Goal: Task Accomplishment & Management: Use online tool/utility

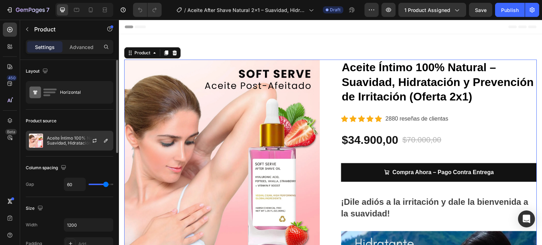
click at [75, 141] on p "Aceite Íntimo 100% Natural – Suavidad, Hidratación y Prevención de Irritación (…" at bounding box center [78, 141] width 63 height 10
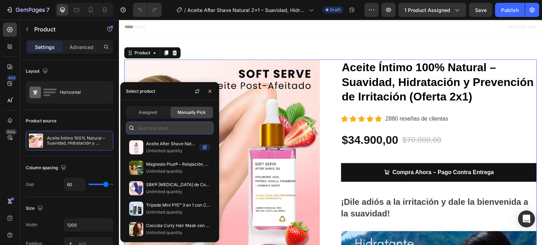
click at [156, 127] on input "text" at bounding box center [169, 128] width 87 height 13
paste input "Aceite After Shave Natural 2x1 – Suavidad, Hidratación y Cero Irritación"
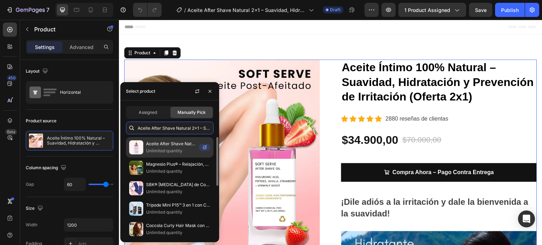
scroll to position [0, 70]
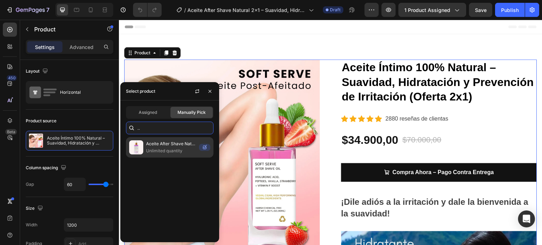
type input "Aceite After Shave Natural 2x1 – Suavidad, Hidratación y Cero Irritación"
click at [171, 146] on p "Aceite After Shave Natural 2x1 – Suavidad, Hidratación y Cero Irritación" at bounding box center [171, 143] width 50 height 7
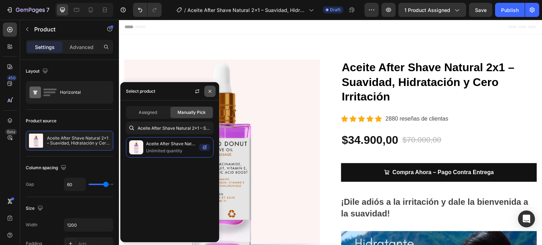
drag, startPoint x: 209, startPoint y: 89, endPoint x: 89, endPoint y: 70, distance: 121.7
click at [209, 89] on icon "button" at bounding box center [210, 92] width 6 height 6
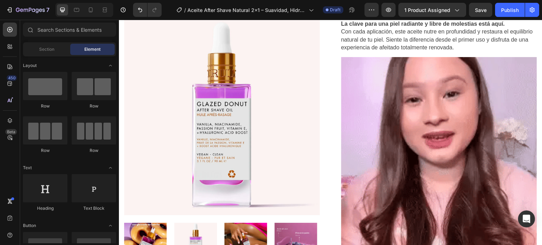
scroll to position [2187, 0]
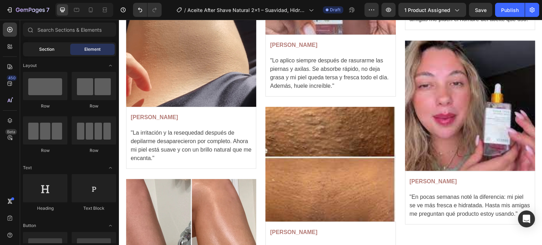
click at [44, 51] on span "Section" at bounding box center [46, 49] width 15 height 6
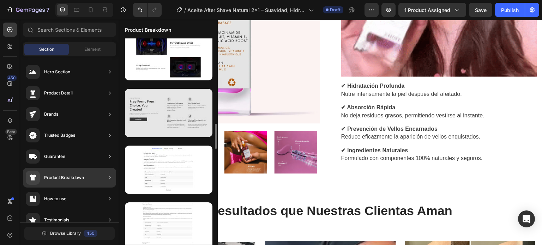
scroll to position [996, 0]
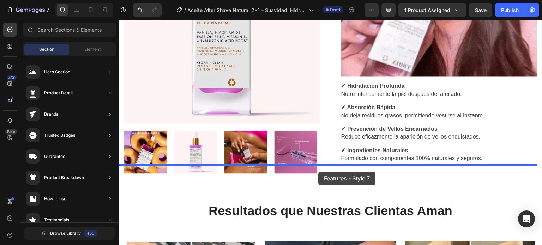
drag, startPoint x: 280, startPoint y: 114, endPoint x: 318, endPoint y: 172, distance: 69.6
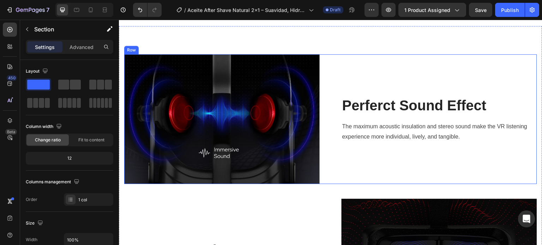
scroll to position [1990, 0]
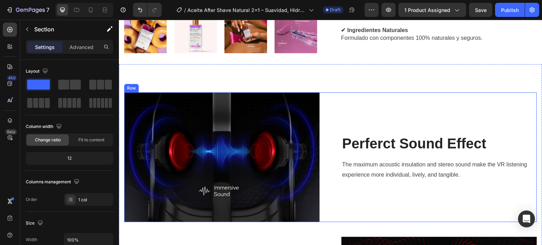
click at [333, 138] on div "Image Perferct Sound Effect Heading The maximum acoustic insulation and stereo …" at bounding box center [330, 157] width 413 height 130
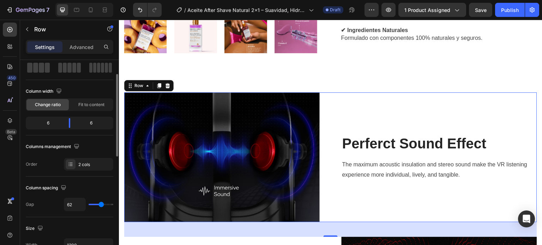
scroll to position [106, 0]
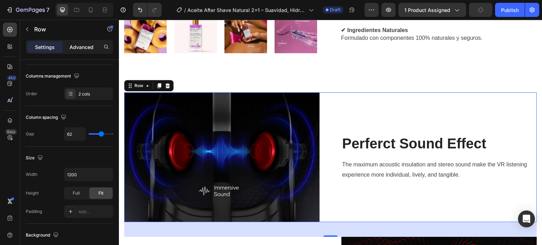
click at [76, 47] on p "Advanced" at bounding box center [81, 46] width 24 height 7
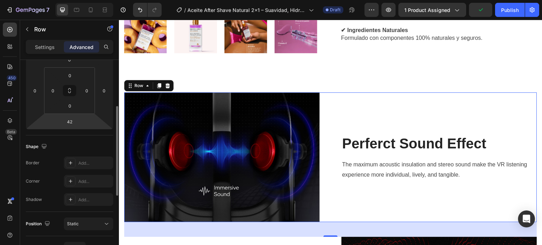
scroll to position [71, 0]
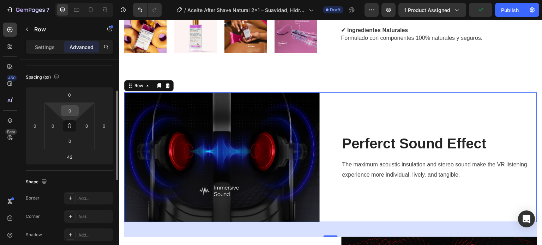
click at [69, 110] on input "0" at bounding box center [70, 110] width 14 height 11
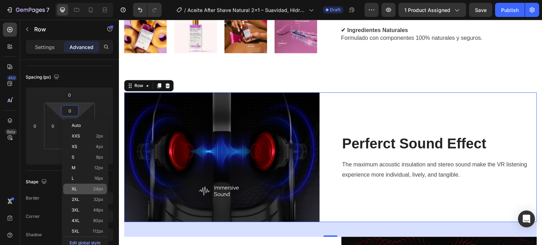
click at [96, 187] on span "24px" at bounding box center [98, 189] width 10 height 5
type input "24"
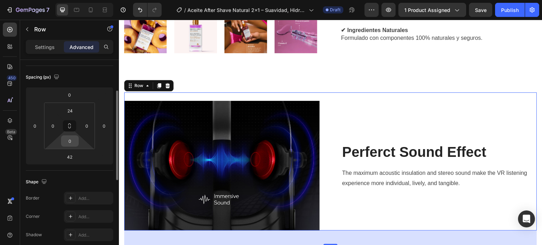
click at [71, 141] on input "0" at bounding box center [70, 141] width 14 height 11
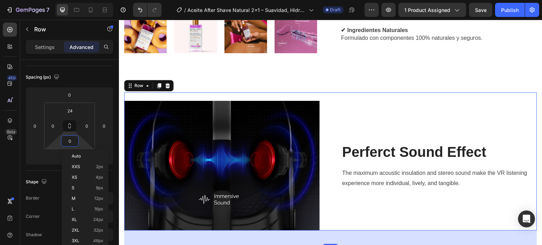
click at [100, 216] on div "XL 24px" at bounding box center [85, 219] width 44 height 11
type input "24"
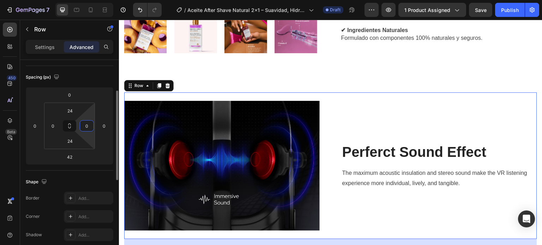
click at [86, 126] on input "0" at bounding box center [86, 126] width 11 height 11
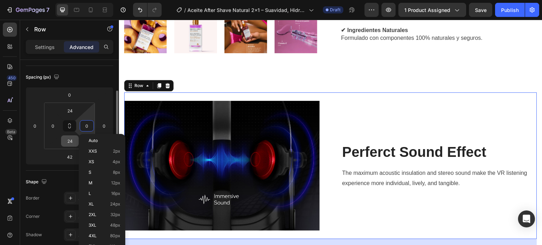
click at [114, 222] on div "3XL 48px" at bounding box center [102, 225] width 44 height 11
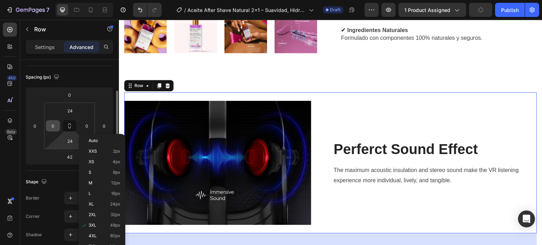
type input "48"
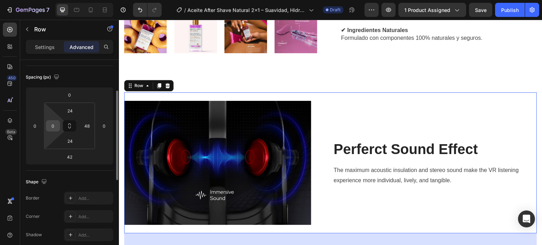
click at [52, 123] on input "0" at bounding box center [53, 126] width 11 height 11
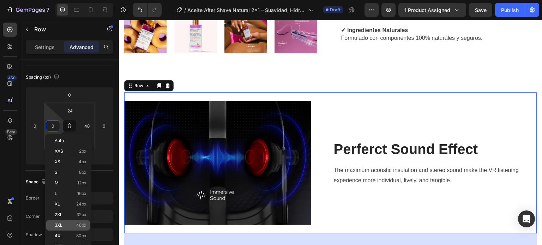
click at [78, 225] on span "48px" at bounding box center [81, 225] width 10 height 5
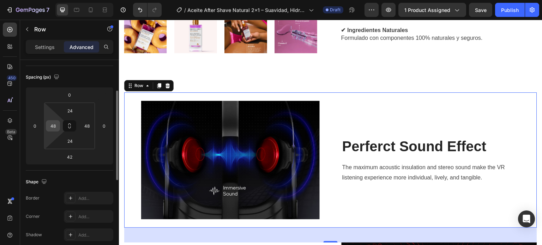
click at [45, 0] on html "7 Version history / Aceite After Shave Natural 2x1 – Suavidad, Hidratación y Ce…" at bounding box center [271, 0] width 542 height 0
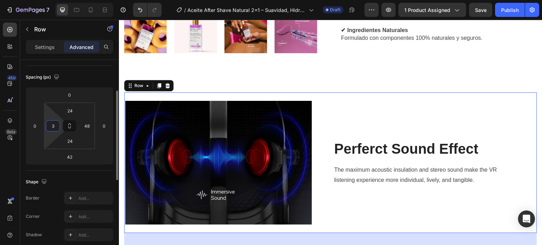
click at [50, 125] on input "3" at bounding box center [53, 126] width 11 height 11
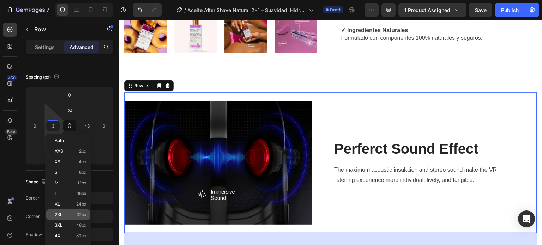
click at [84, 213] on span "32px" at bounding box center [82, 214] width 10 height 5
type input "32"
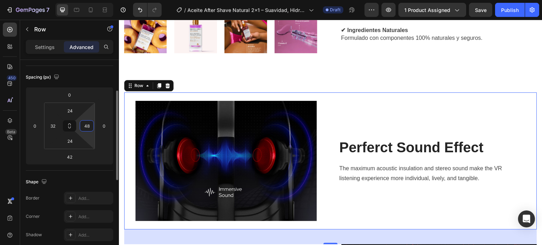
click at [88, 126] on input "48" at bounding box center [86, 126] width 11 height 11
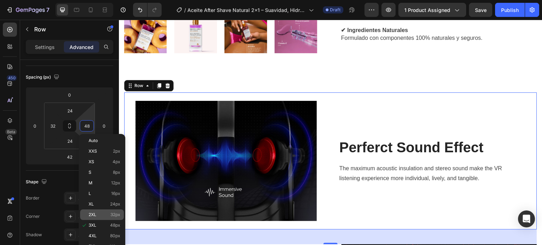
click at [106, 213] on p "2XL 32px" at bounding box center [105, 214] width 32 height 5
type input "32"
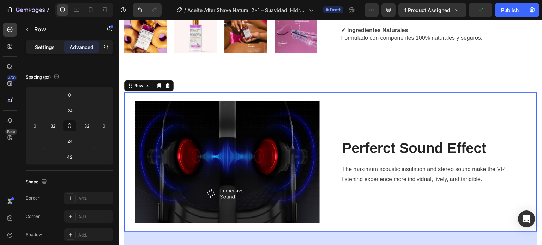
click at [39, 47] on p "Settings" at bounding box center [45, 46] width 20 height 7
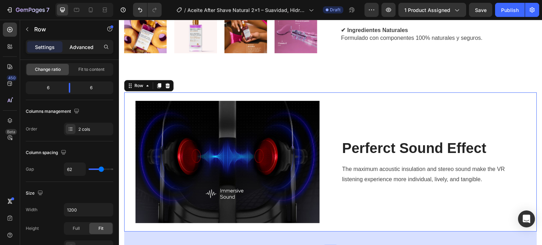
click at [69, 48] on p "Advanced" at bounding box center [81, 46] width 24 height 7
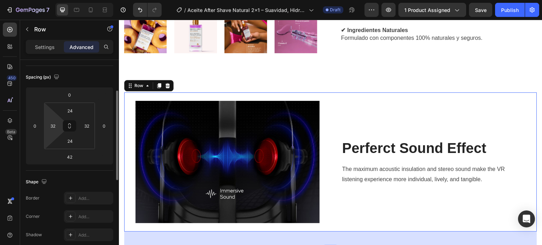
scroll to position [106, 0]
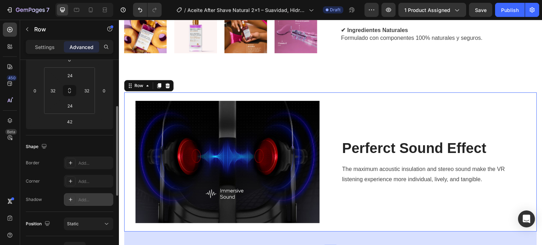
click at [72, 198] on icon at bounding box center [71, 200] width 6 height 6
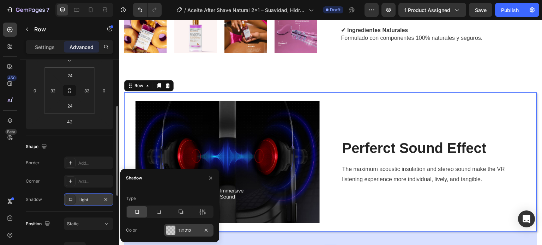
click at [172, 230] on div at bounding box center [170, 230] width 9 height 9
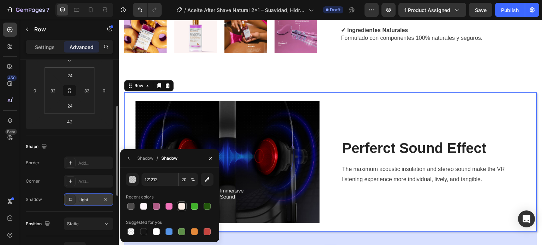
click at [185, 208] on div at bounding box center [181, 206] width 7 height 7
type input "FDEEE8"
type input "100"
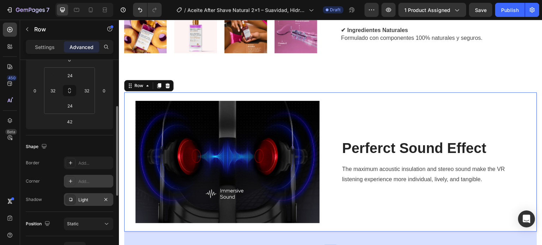
click at [66, 182] on div at bounding box center [71, 181] width 10 height 10
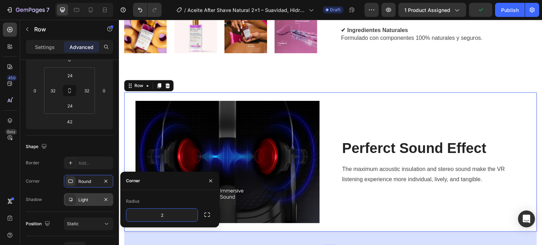
type input "20"
click at [86, 146] on div "Shape" at bounding box center [69, 146] width 87 height 11
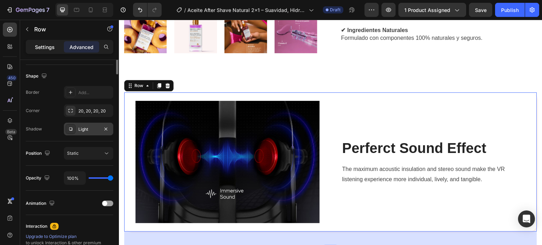
scroll to position [71, 0]
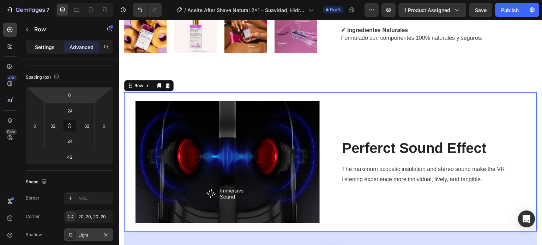
click at [41, 46] on p "Settings" at bounding box center [45, 46] width 20 height 7
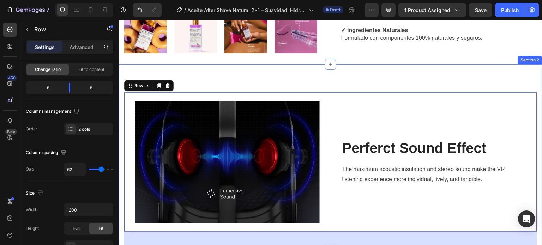
click at [229, 64] on div "Image Perferct Sound Effect Heading The maximum acoustic insulation and stereo …" at bounding box center [330, 234] width 423 height 341
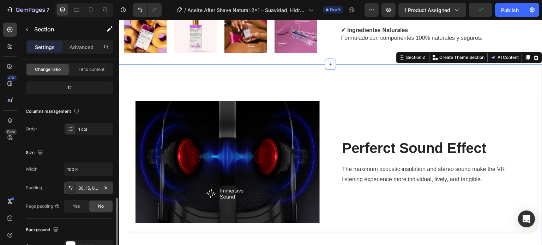
scroll to position [141, 0]
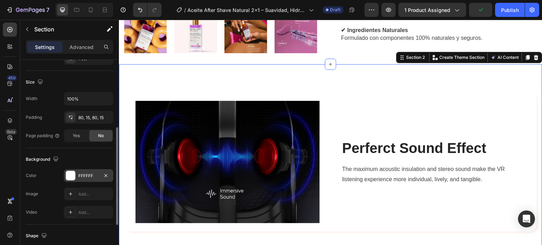
click at [74, 176] on div at bounding box center [70, 175] width 9 height 9
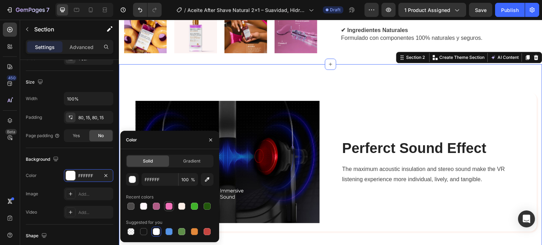
click at [167, 207] on div at bounding box center [168, 206] width 7 height 7
type input "F172B9"
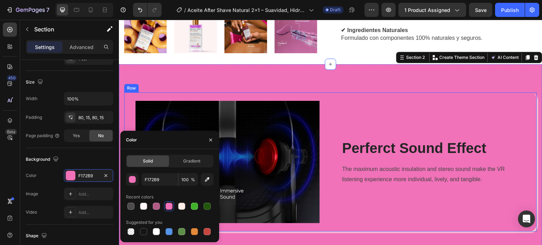
click at [328, 197] on div "Image Perferct Sound Effect Heading The maximum acoustic insulation and stereo …" at bounding box center [330, 161] width 413 height 139
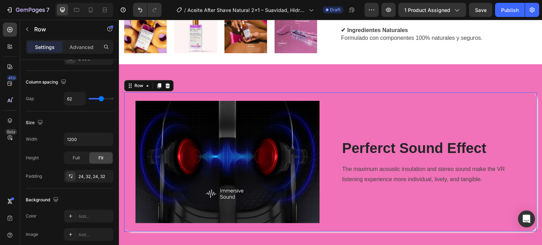
scroll to position [0, 0]
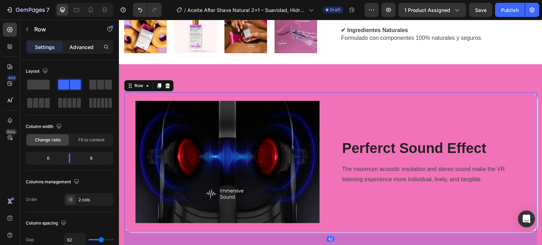
click at [78, 48] on p "Advanced" at bounding box center [81, 46] width 24 height 7
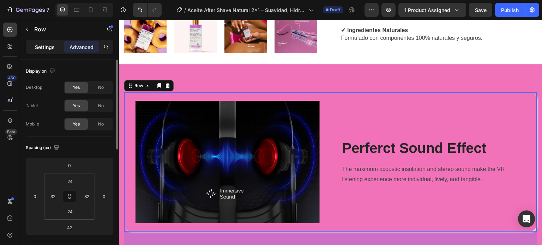
click at [45, 44] on p "Settings" at bounding box center [45, 46] width 20 height 7
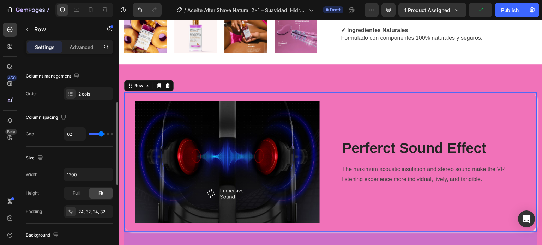
scroll to position [247, 0]
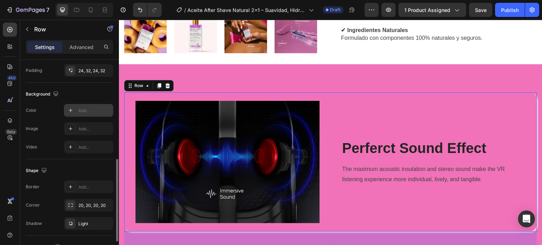
click at [72, 106] on div at bounding box center [71, 110] width 10 height 10
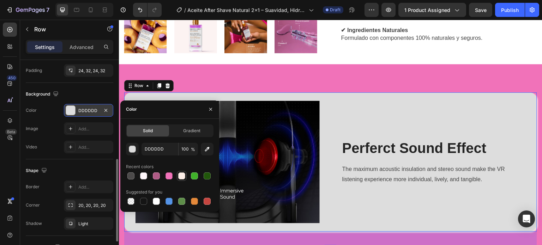
click at [183, 178] on div at bounding box center [181, 176] width 7 height 7
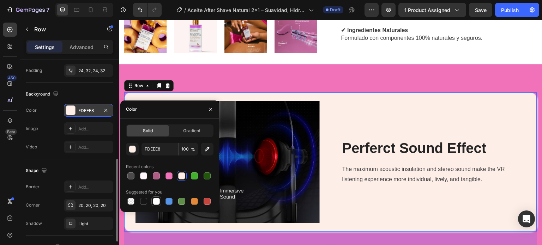
click at [154, 201] on div at bounding box center [156, 201] width 7 height 7
type input "FFFFFF"
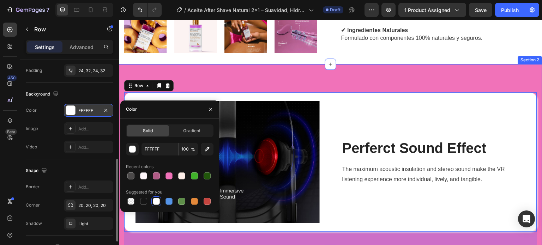
click at [246, 64] on div "Image Perferct Sound Effect Heading The maximum acoustic insulation and stereo …" at bounding box center [330, 234] width 423 height 341
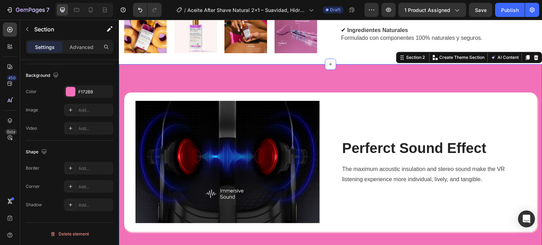
scroll to position [0, 0]
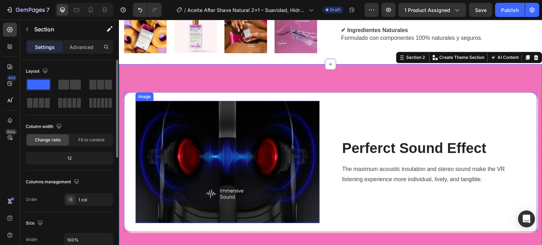
click at [232, 127] on img at bounding box center [227, 162] width 184 height 122
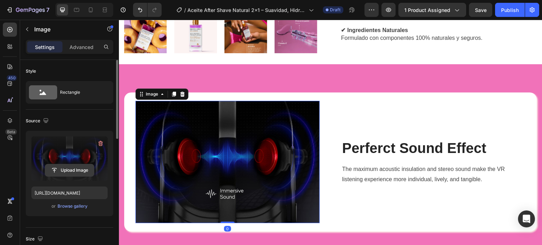
click at [74, 170] on input "file" at bounding box center [69, 170] width 49 height 12
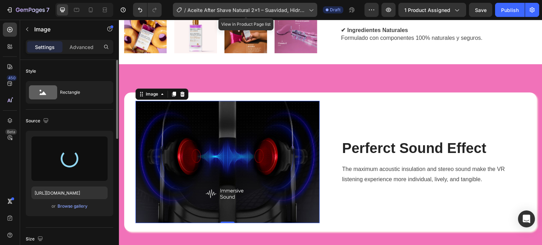
type input "[URL][DOMAIN_NAME]"
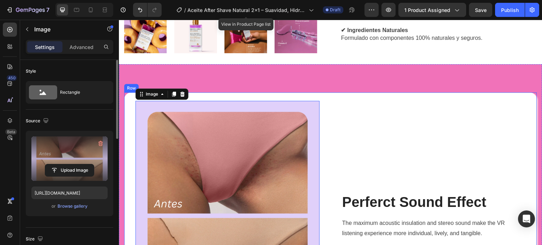
click at [410, 121] on div "Perferct Sound Effect Heading The maximum acoustic insulation and stereo sound …" at bounding box center [433, 216] width 184 height 230
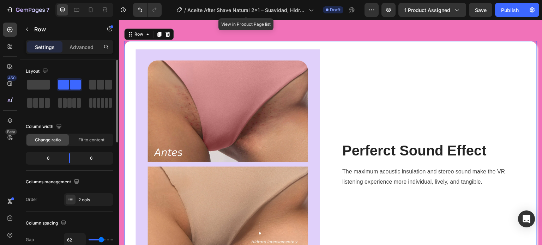
scroll to position [2025, 0]
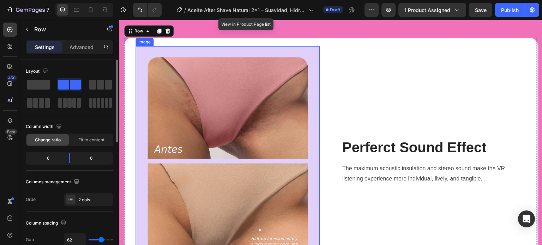
click at [290, 131] on img at bounding box center [227, 161] width 184 height 230
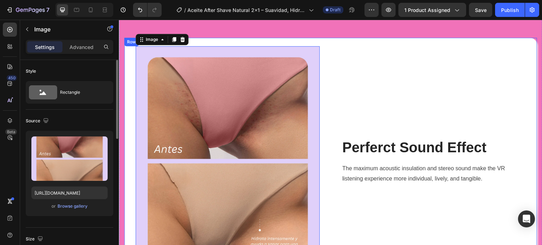
click at [342, 77] on div "Perferct Sound Effect Heading The maximum acoustic insulation and stereo sound …" at bounding box center [433, 161] width 184 height 230
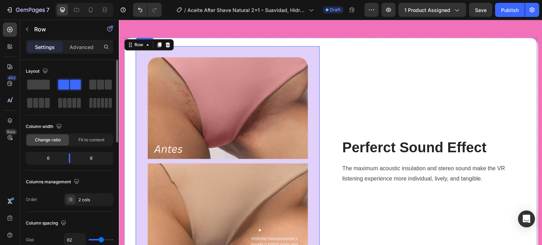
click at [186, 121] on img at bounding box center [227, 161] width 184 height 230
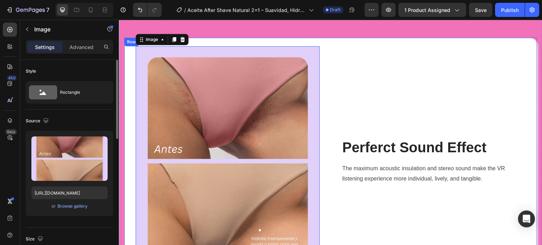
click at [131, 101] on div "Image 0 Perferct Sound Effect Heading The maximum acoustic insulation and stere…" at bounding box center [330, 161] width 413 height 247
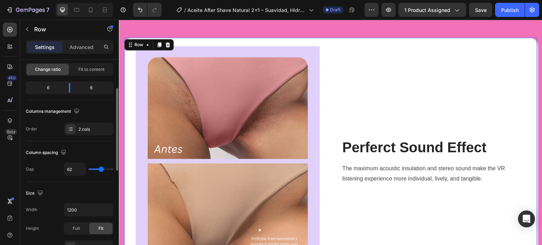
scroll to position [106, 0]
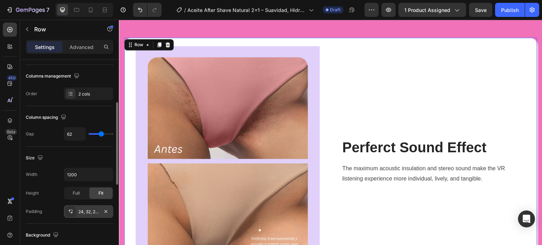
click at [83, 205] on div "24, 32, 24, 32" at bounding box center [88, 211] width 49 height 13
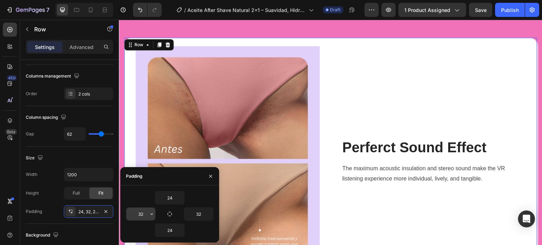
click at [131, 214] on input "32" at bounding box center [140, 214] width 29 height 13
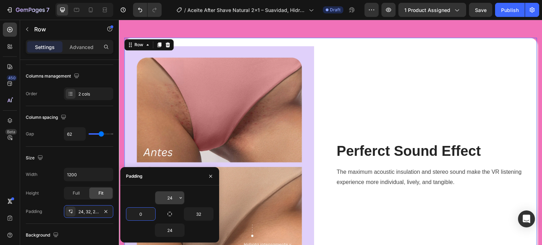
type input "0"
click at [163, 195] on input "24" at bounding box center [169, 198] width 29 height 13
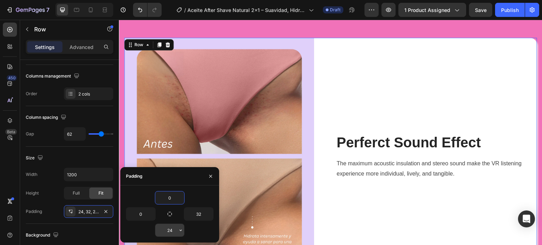
type input "0"
click at [168, 228] on input "24" at bounding box center [169, 230] width 29 height 13
type input "0"
click at [210, 177] on icon "button" at bounding box center [211, 177] width 6 height 6
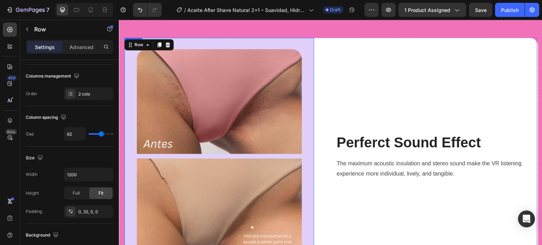
click at [266, 124] on img at bounding box center [219, 156] width 190 height 237
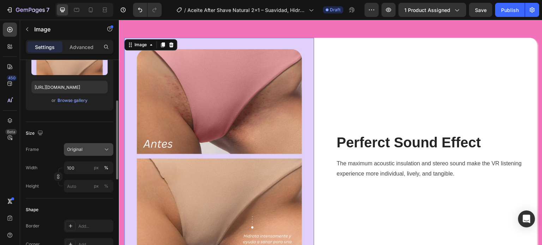
click at [83, 150] on div "Original" at bounding box center [84, 149] width 35 height 6
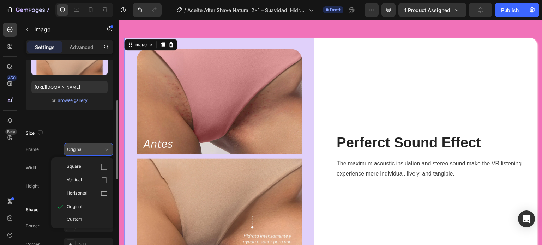
click at [85, 164] on div "Square" at bounding box center [87, 166] width 41 height 7
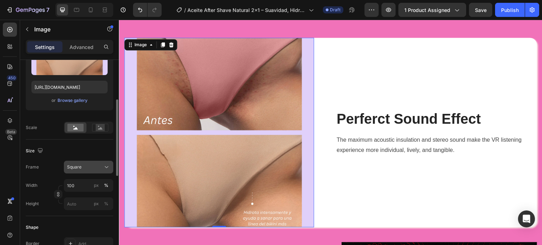
click at [84, 164] on div "Square" at bounding box center [88, 167] width 43 height 7
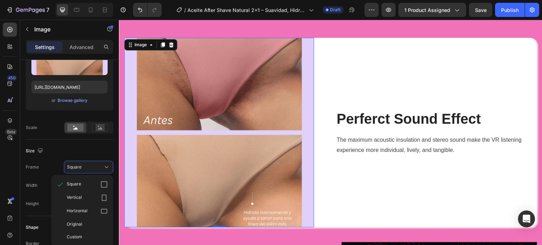
drag, startPoint x: 82, startPoint y: 220, endPoint x: 81, endPoint y: 216, distance: 4.2
click at [82, 220] on div "Original" at bounding box center [82, 224] width 56 height 13
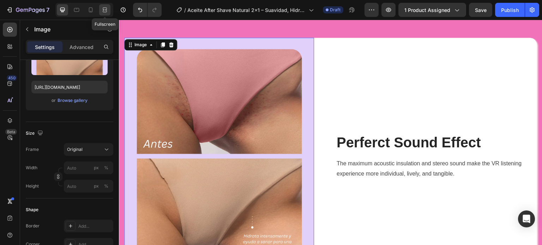
click at [107, 10] on icon at bounding box center [104, 9] width 7 height 7
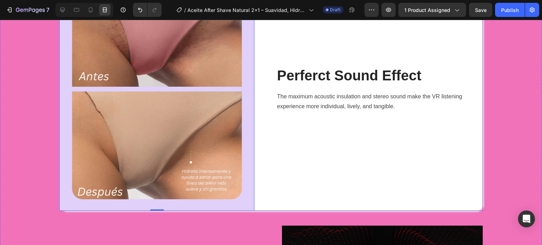
scroll to position [2061, 0]
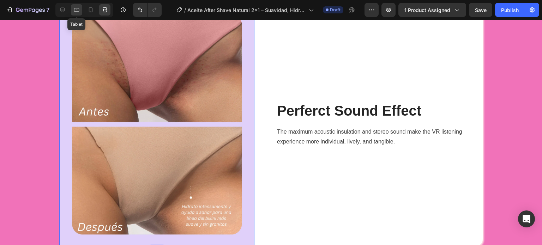
click at [77, 12] on icon at bounding box center [76, 9] width 7 height 7
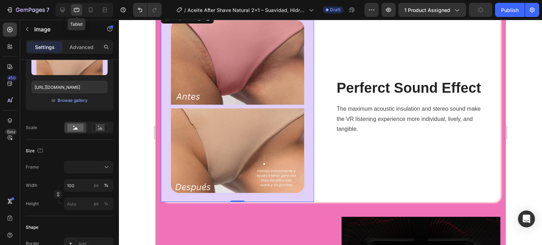
scroll to position [2027, 0]
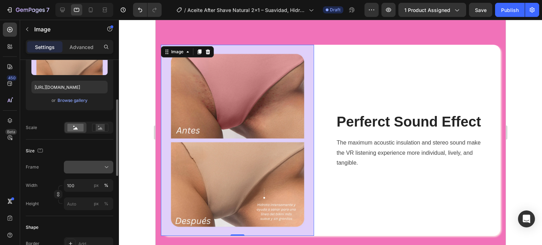
click at [82, 166] on div at bounding box center [88, 167] width 43 height 7
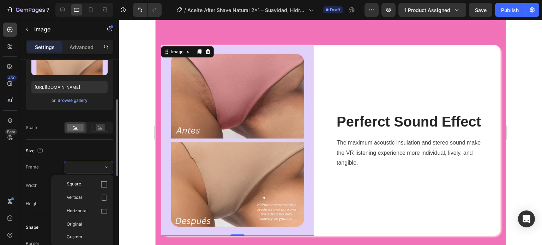
click at [92, 152] on div "Size" at bounding box center [69, 150] width 87 height 11
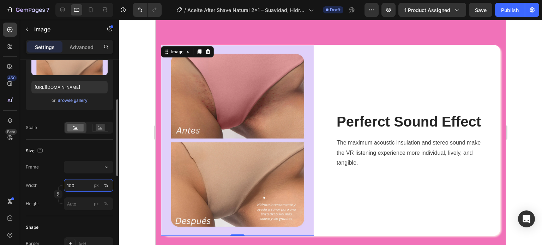
click at [82, 183] on input "100" at bounding box center [88, 185] width 49 height 13
click at [83, 183] on input "100" at bounding box center [88, 185] width 49 height 13
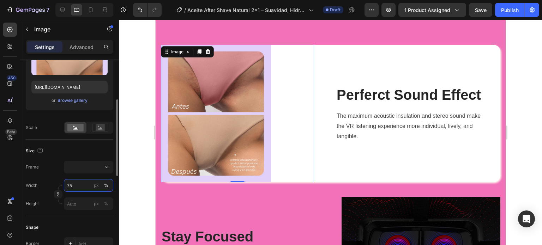
type input "76"
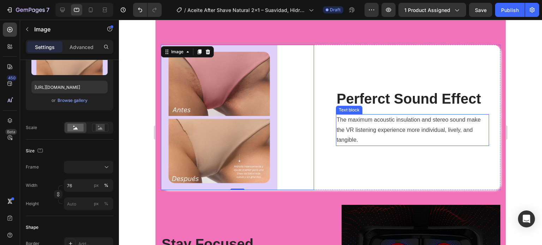
click at [365, 115] on p "The maximum acoustic insulation and stereo sound make the VR listening experien…" at bounding box center [412, 130] width 152 height 30
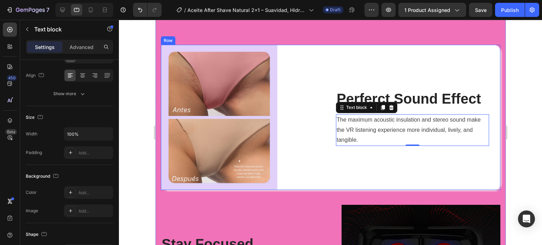
click at [318, 115] on div "Image Perferct Sound Effect Heading The maximum acoustic insulation and stereo …" at bounding box center [330, 117] width 339 height 145
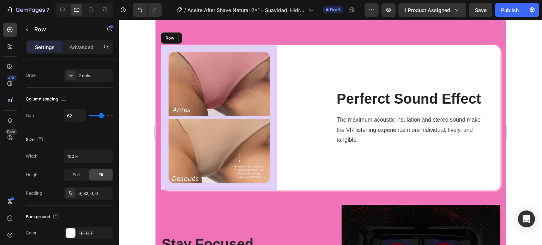
scroll to position [0, 0]
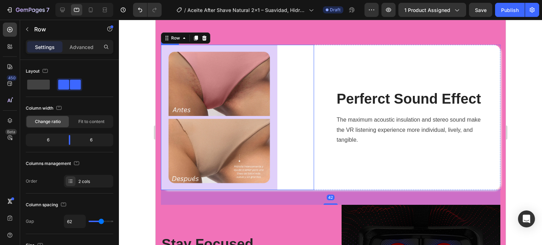
click at [289, 74] on div at bounding box center [237, 117] width 153 height 145
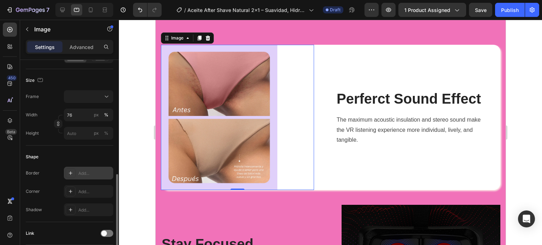
scroll to position [247, 0]
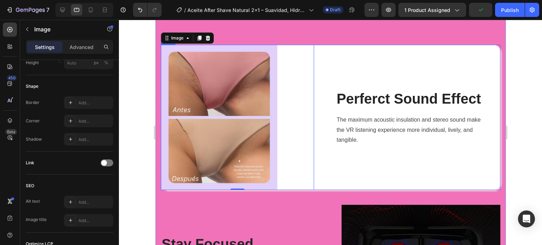
click at [343, 103] on p "Perferct Sound Effect" at bounding box center [412, 99] width 152 height 18
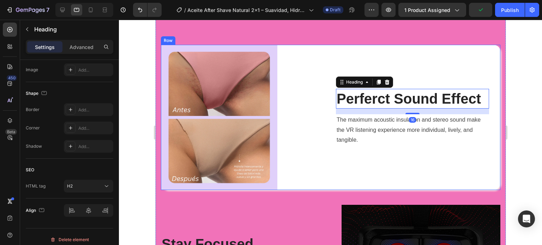
scroll to position [0, 0]
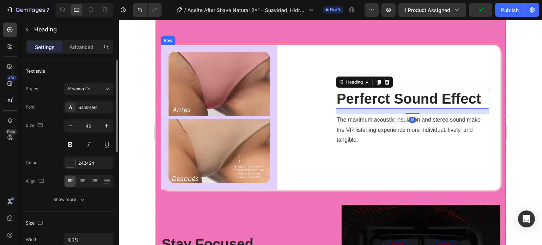
click at [326, 119] on div "Image Perferct Sound Effect Heading 16 The maximum acoustic insulation and ster…" at bounding box center [330, 117] width 339 height 145
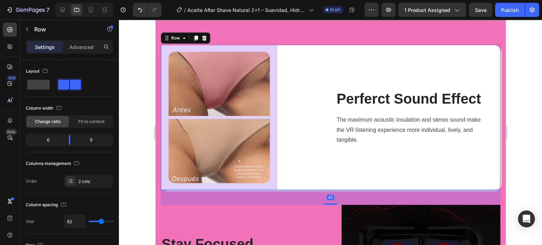
click at [320, 95] on div "Image Perferct Sound Effect Heading The maximum acoustic insulation and stereo …" at bounding box center [330, 117] width 339 height 145
click at [293, 111] on div at bounding box center [237, 117] width 153 height 145
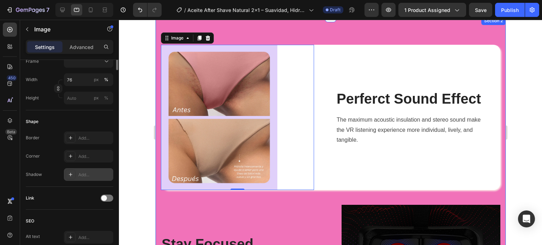
scroll to position [106, 0]
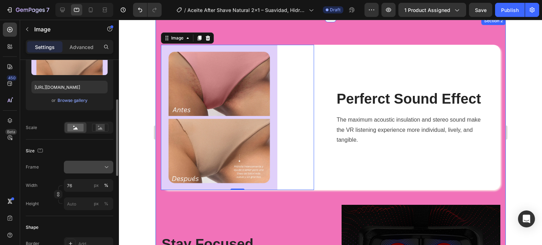
click at [88, 168] on div at bounding box center [88, 167] width 43 height 7
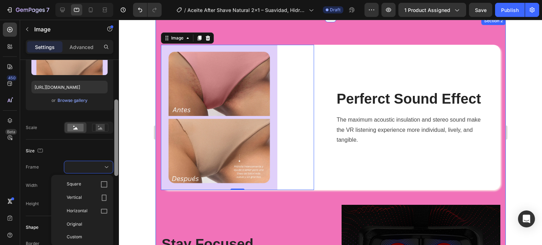
drag, startPoint x: 75, startPoint y: 221, endPoint x: 118, endPoint y: 180, distance: 59.1
click at [75, 220] on div "Original" at bounding box center [82, 224] width 56 height 13
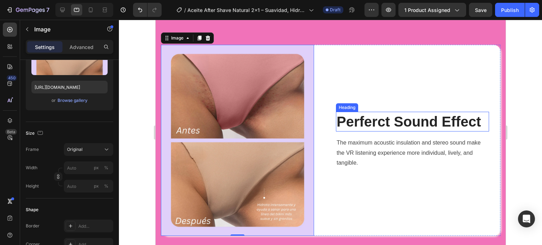
click at [356, 117] on p "Perferct Sound Effect" at bounding box center [412, 122] width 152 height 18
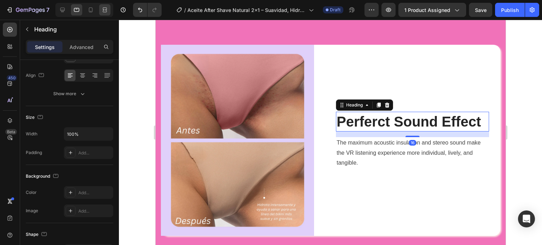
scroll to position [0, 0]
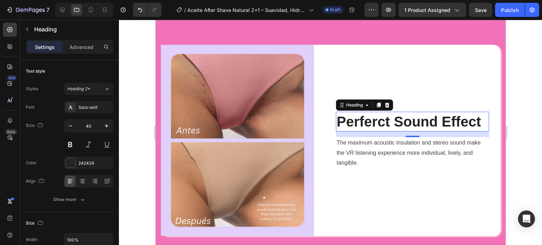
click at [390, 119] on p "Perferct Sound Effect" at bounding box center [412, 122] width 152 height 18
drag, startPoint x: 390, startPoint y: 119, endPoint x: 385, endPoint y: 121, distance: 5.5
click at [390, 119] on p "Perferct Sound Effect" at bounding box center [412, 122] width 152 height 18
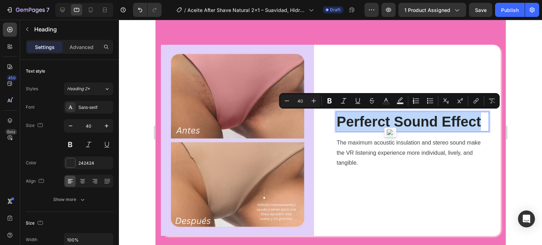
drag, startPoint x: 335, startPoint y: 121, endPoint x: 476, endPoint y: 121, distance: 140.8
click at [477, 119] on p "Perferct Sound Effect" at bounding box center [412, 122] width 152 height 18
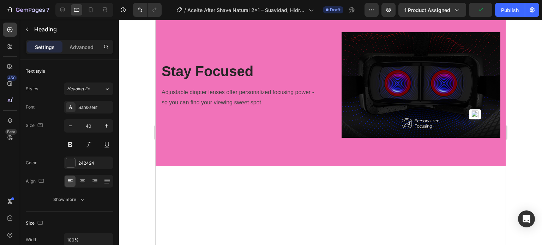
scroll to position [1778, 0]
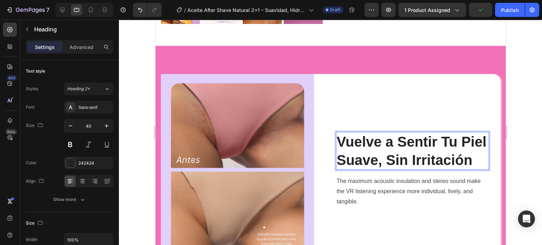
click at [385, 184] on p "The maximum acoustic insulation and stereo sound make the VR listening experien…" at bounding box center [412, 191] width 152 height 30
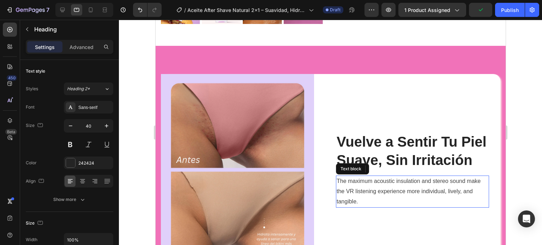
click at [385, 184] on p "The maximum acoustic insulation and stereo sound make the VR listening experien…" at bounding box center [412, 191] width 152 height 30
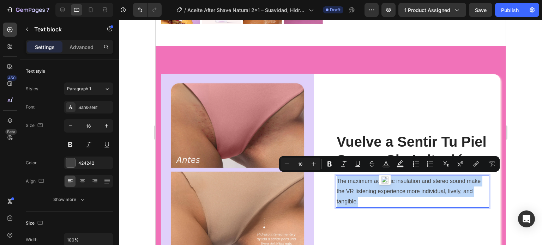
drag, startPoint x: 344, startPoint y: 193, endPoint x: 342, endPoint y: 180, distance: 12.8
click at [336, 178] on p "The maximum acoustic insulation and stereo sound make the VR listening experien…" at bounding box center [412, 191] width 152 height 30
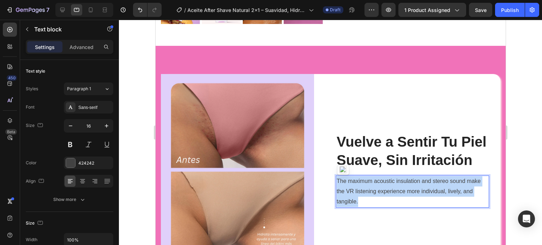
scroll to position [1763, 0]
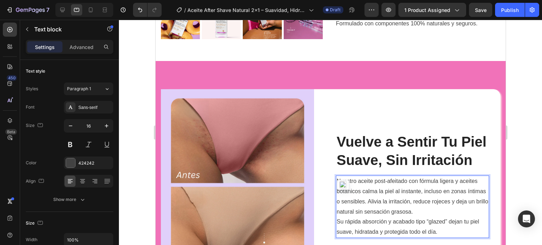
click at [451, 206] on p "Nuestro aceite post-afeitado con fórmula ligera y aceites botánicos calma la pi…" at bounding box center [412, 196] width 152 height 41
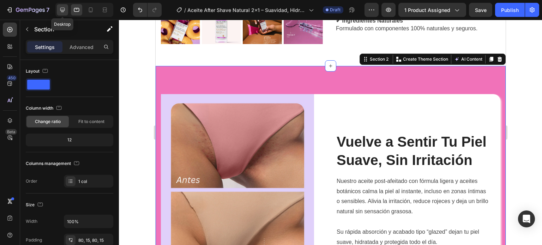
click at [65, 8] on icon at bounding box center [62, 9] width 7 height 7
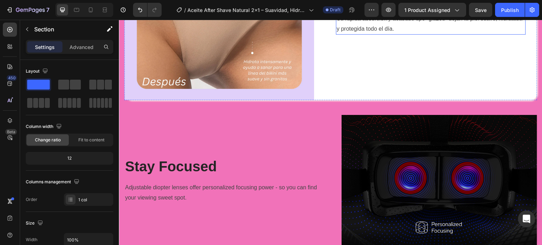
scroll to position [2201, 0]
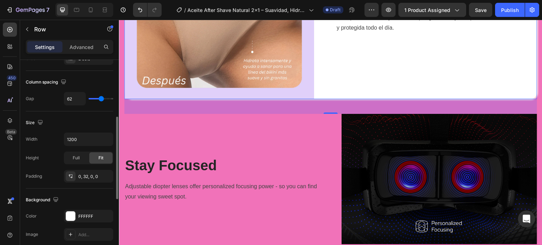
scroll to position [212, 0]
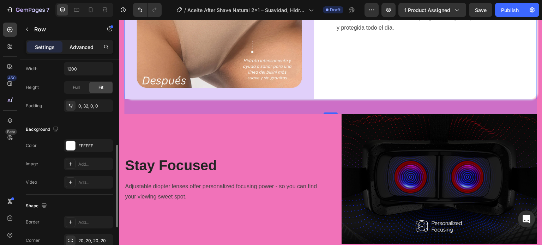
click at [78, 44] on p "Advanced" at bounding box center [81, 46] width 24 height 7
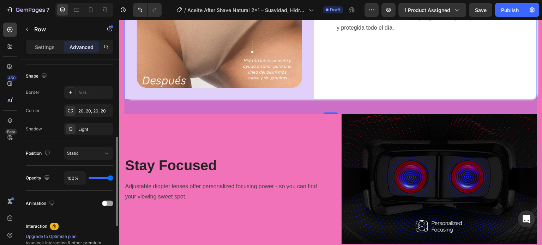
scroll to position [141, 0]
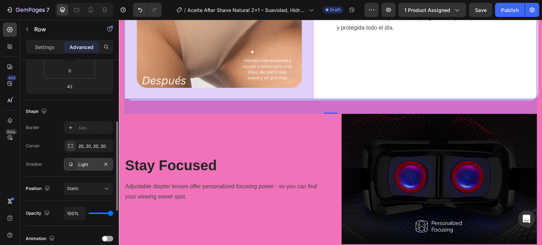
click at [95, 165] on div "Light" at bounding box center [88, 165] width 20 height 6
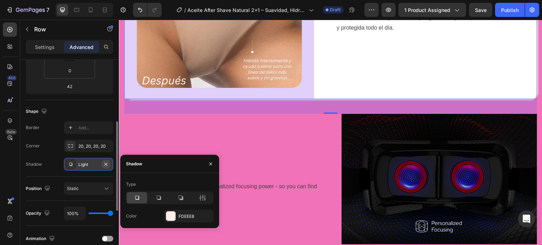
click at [103, 163] on icon "button" at bounding box center [106, 165] width 6 height 6
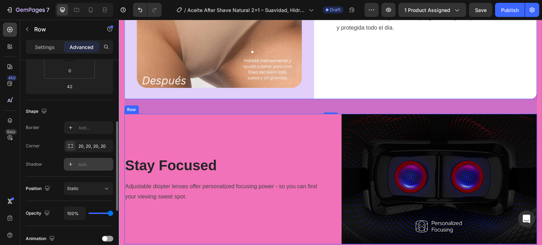
click at [310, 127] on div "Stay Focused Heading Adjustable diopter lenses offer personalized focusing powe…" at bounding box center [221, 179] width 195 height 130
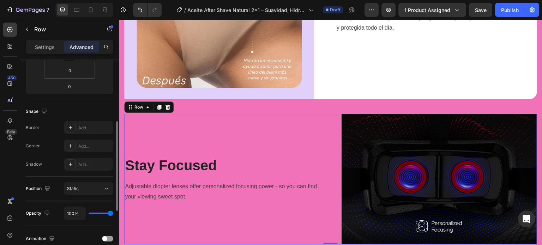
drag, startPoint x: 167, startPoint y: 99, endPoint x: 332, endPoint y: 134, distance: 169.4
click at [167, 103] on div at bounding box center [167, 107] width 8 height 8
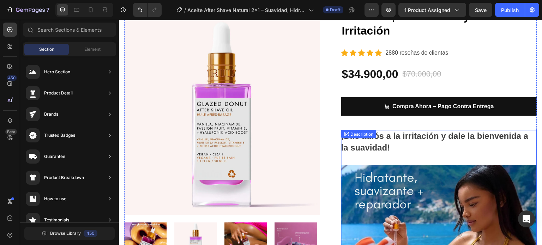
scroll to position [9, 0]
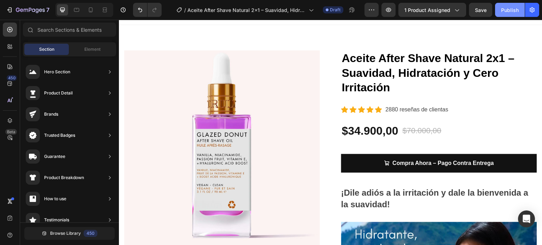
click at [502, 9] on div "Publish" at bounding box center [510, 9] width 18 height 7
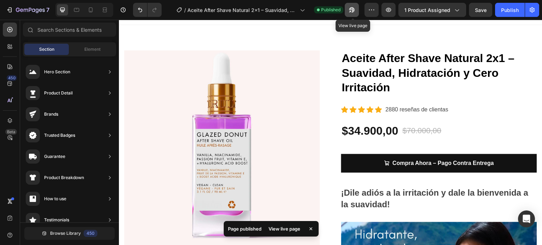
click at [351, 11] on icon "button" at bounding box center [350, 12] width 2 height 2
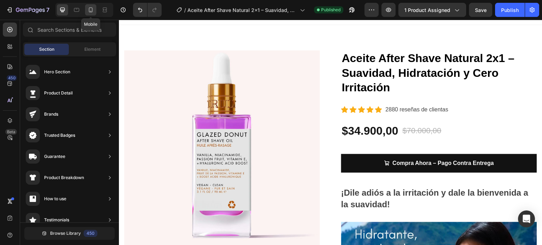
click at [91, 14] on div at bounding box center [90, 9] width 11 height 11
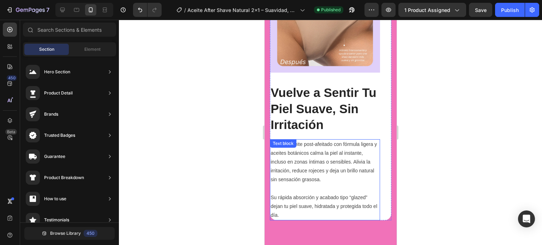
scroll to position [1667, 0]
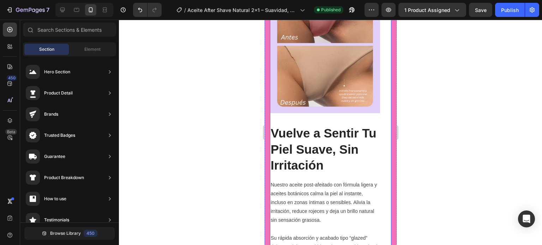
click at [384, 98] on div "Image Vuelve a Sentir Tu Piel Suave, Sin Irritación Heading Nuestro aceite post…" at bounding box center [330, 118] width 121 height 285
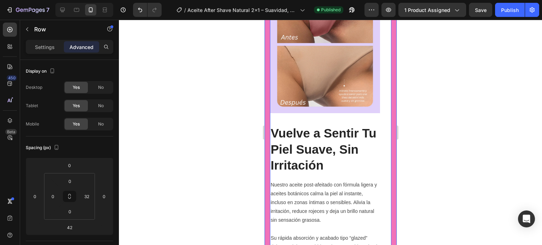
click at [390, 135] on div "Image Vuelve a Sentir Tu Piel Suave, Sin Irritación Heading Nuestro aceite post…" at bounding box center [330, 125] width 132 height 357
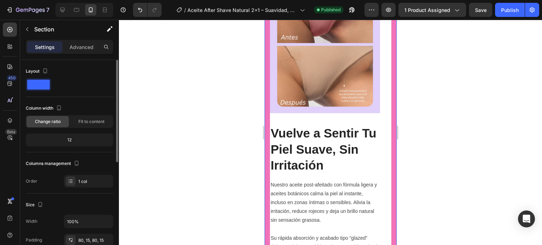
scroll to position [71, 0]
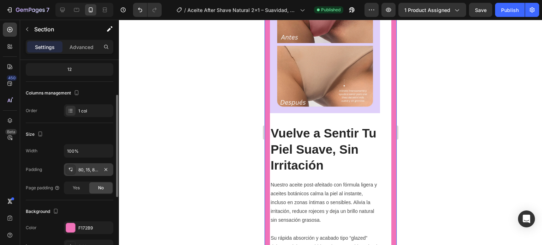
click at [83, 172] on div "80, 15, 80, 15" at bounding box center [88, 170] width 20 height 6
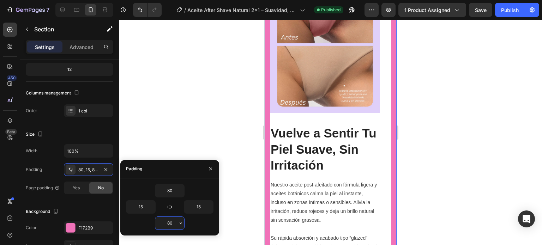
click at [172, 223] on input "80" at bounding box center [169, 223] width 29 height 13
type input "20"
click at [170, 193] on input "80" at bounding box center [169, 191] width 29 height 13
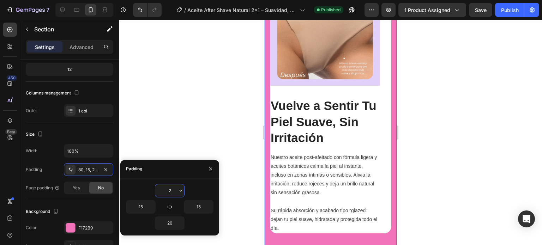
type input "20"
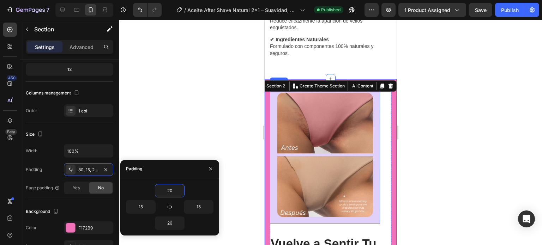
scroll to position [1526, 0]
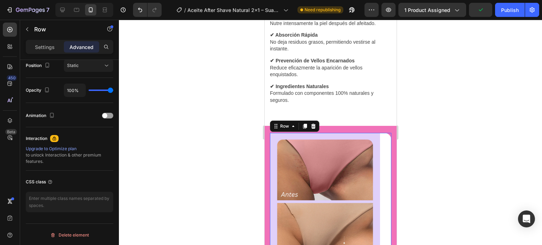
scroll to position [88, 0]
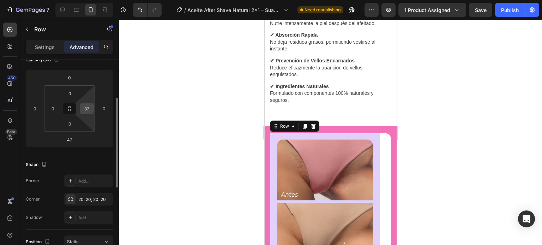
click at [90, 111] on input "32" at bounding box center [86, 108] width 11 height 11
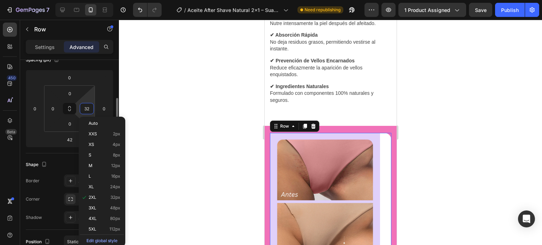
type input "0"
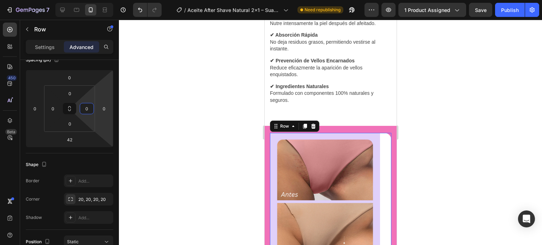
click at [166, 95] on div at bounding box center [330, 132] width 423 height 225
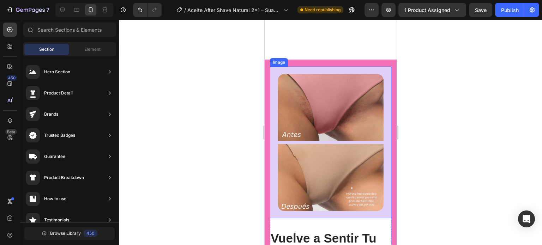
scroll to position [1632, 0]
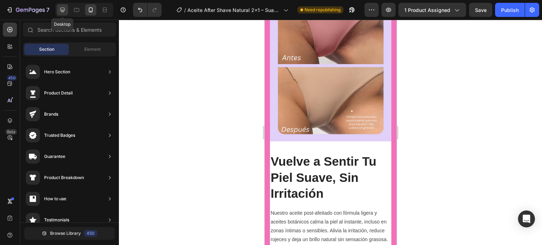
click at [64, 12] on icon at bounding box center [62, 9] width 7 height 7
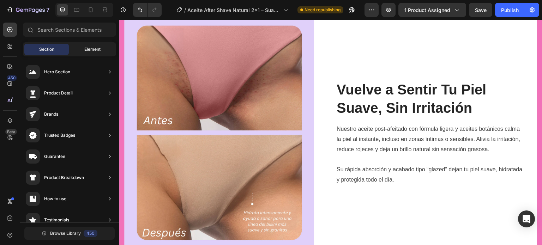
click at [90, 50] on span "Element" at bounding box center [92, 49] width 16 height 6
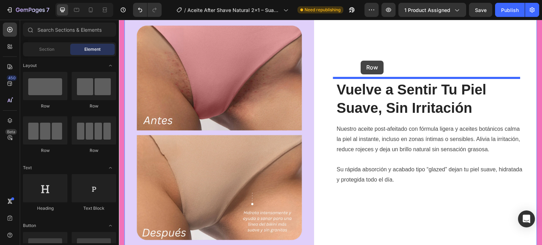
drag, startPoint x: 232, startPoint y: 109, endPoint x: 361, endPoint y: 61, distance: 138.0
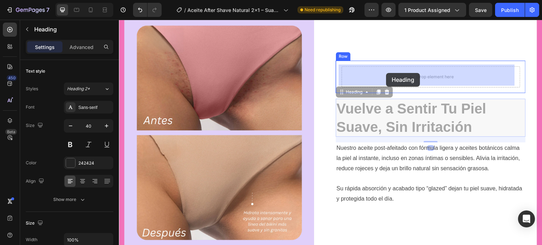
drag, startPoint x: 386, startPoint y: 81, endPoint x: 395, endPoint y: 126, distance: 45.7
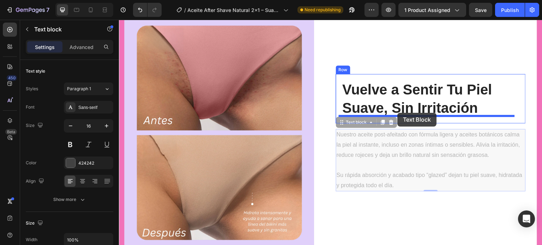
drag, startPoint x: 396, startPoint y: 125, endPoint x: 398, endPoint y: 113, distance: 12.1
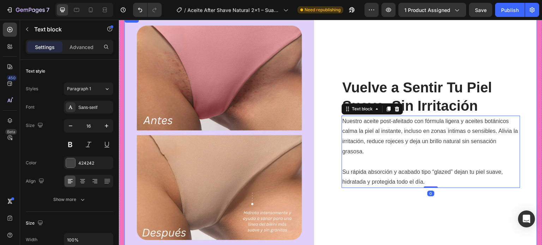
click at [384, 198] on div "Vuelve a Sentir Tu Piel Suave, Sin Irritación Heading Nuestro aceite post-afeit…" at bounding box center [431, 132] width 190 height 237
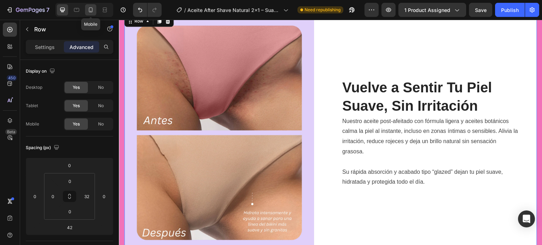
click at [87, 9] on icon at bounding box center [90, 9] width 7 height 7
type input "0"
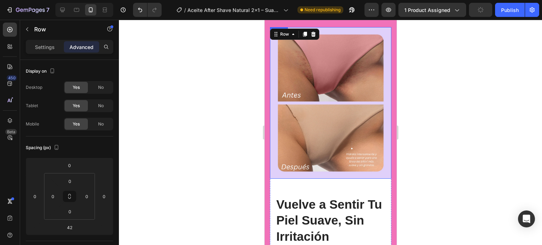
click at [319, 196] on h2 "Vuelve a Sentir Tu Piel Suave, Sin Irritación" at bounding box center [330, 221] width 110 height 50
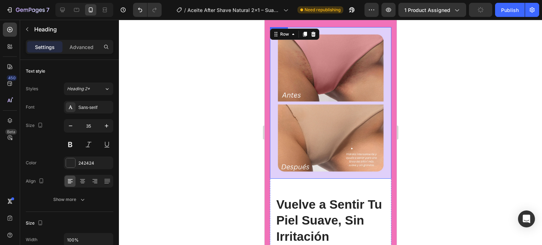
scroll to position [1718, 0]
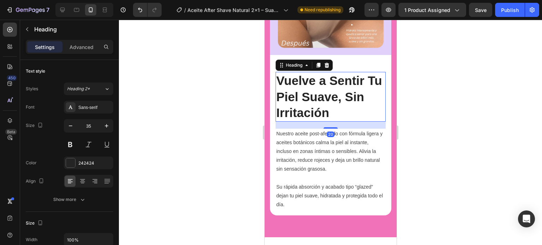
drag, startPoint x: 326, startPoint y: 114, endPoint x: 318, endPoint y: 165, distance: 52.1
click at [331, 127] on div at bounding box center [330, 127] width 14 height 1
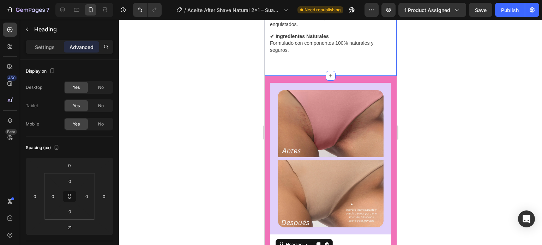
scroll to position [1471, 0]
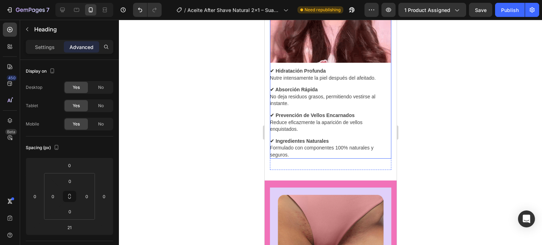
click at [301, 138] on p "✔ Ingredientes Naturales Formulado con componentes 100% naturales y seguros." at bounding box center [330, 148] width 121 height 21
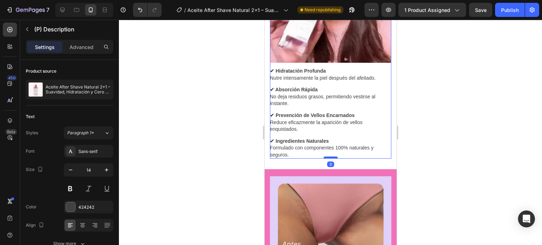
drag, startPoint x: 327, startPoint y: 132, endPoint x: 329, endPoint y: 120, distance: 11.4
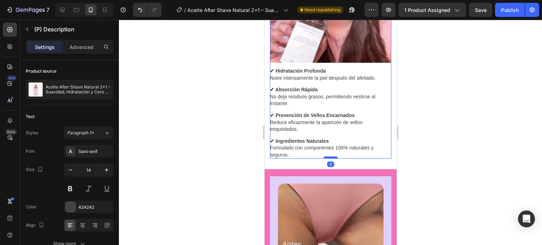
click at [329, 157] on div at bounding box center [330, 158] width 14 height 2
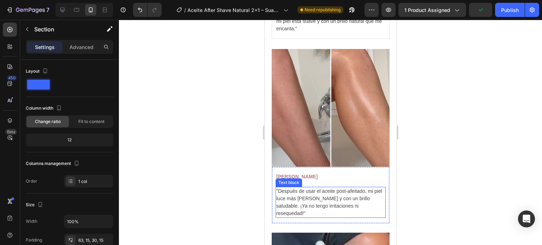
scroll to position [2389, 0]
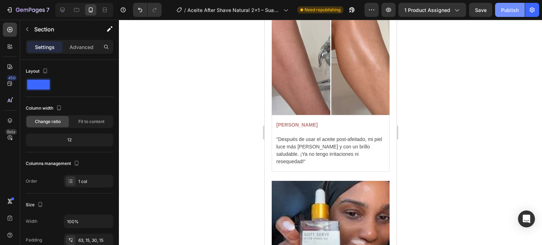
click at [510, 8] on div "Publish" at bounding box center [510, 9] width 18 height 7
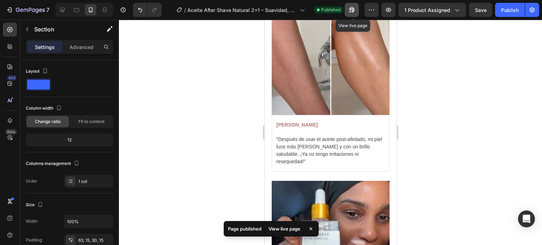
click at [350, 10] on icon "button" at bounding box center [351, 9] width 7 height 7
